Goal: Find contact information: Find contact information

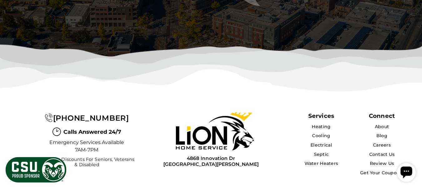
scroll to position [2188, 0]
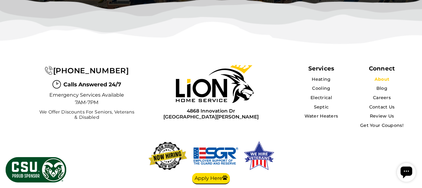
click at [380, 77] on link "About" at bounding box center [382, 80] width 15 height 6
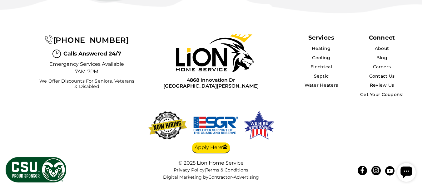
scroll to position [1635, 0]
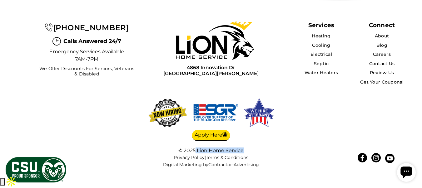
drag, startPoint x: 196, startPoint y: 165, endPoint x: 258, endPoint y: 164, distance: 62.2
click at [258, 154] on div "© 2025 Lion Home Service" at bounding box center [211, 151] width 125 height 6
copy div "Lion Home Service"
click at [361, 161] on icon at bounding box center [362, 158] width 6 height 6
